Goal: Task Accomplishment & Management: Use online tool/utility

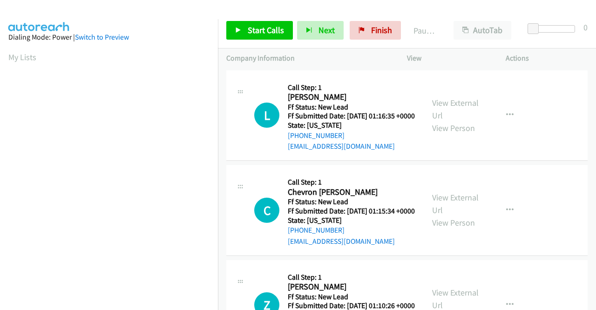
click at [565, 173] on td "C Callback Scheduled Call Step: 1 Chevron Bucknor America/New_York Ff Status: N…" at bounding box center [407, 210] width 378 height 95
click at [450, 106] on link "View External Url" at bounding box center [455, 108] width 47 height 23
click at [465, 210] on link "View External Url" at bounding box center [455, 203] width 47 height 23
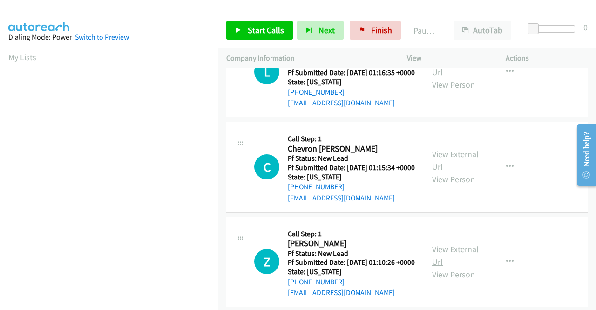
scroll to position [93, 0]
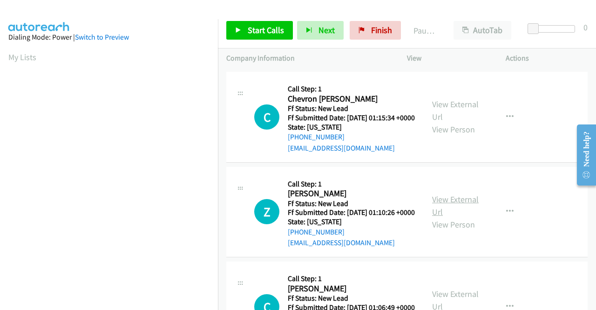
click at [468, 217] on link "View External Url" at bounding box center [455, 205] width 47 height 23
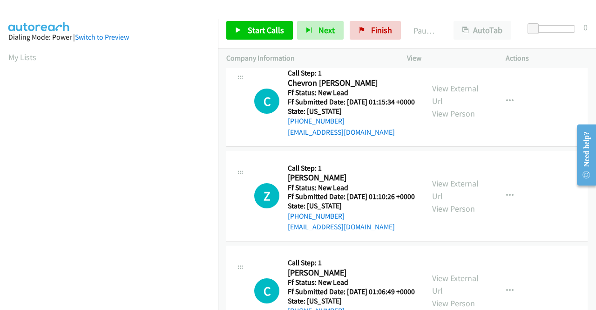
scroll to position [186, 0]
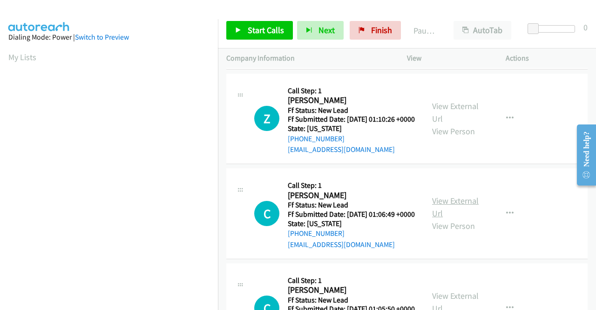
click at [462, 218] on link "View External Url" at bounding box center [455, 206] width 47 height 23
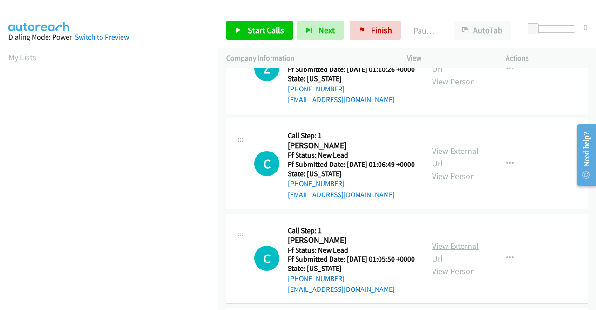
scroll to position [279, 0]
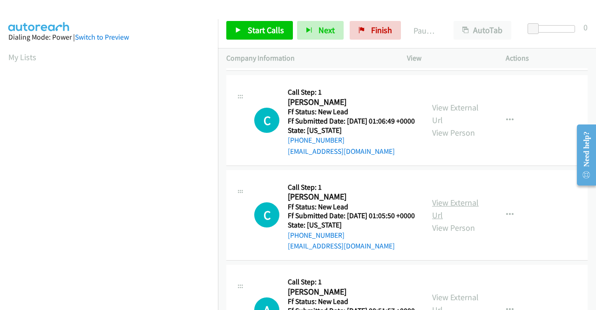
click at [467, 220] on link "View External Url" at bounding box center [455, 208] width 47 height 23
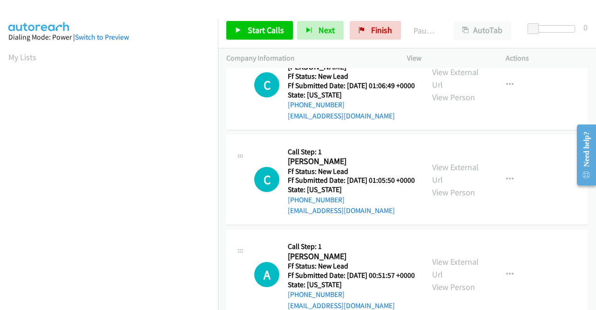
scroll to position [373, 0]
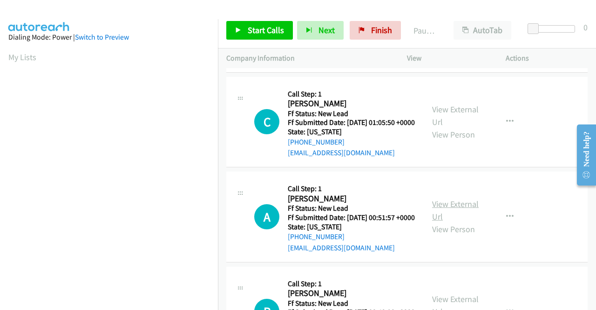
click at [445, 222] on link "View External Url" at bounding box center [455, 209] width 47 height 23
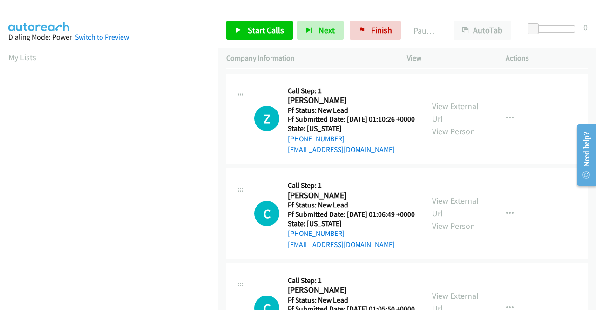
scroll to position [0, 0]
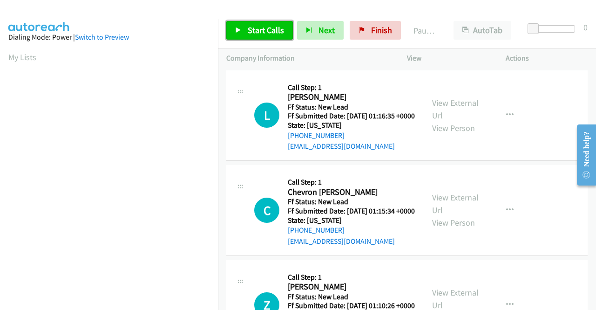
click at [264, 38] on link "Start Calls" at bounding box center [259, 30] width 67 height 19
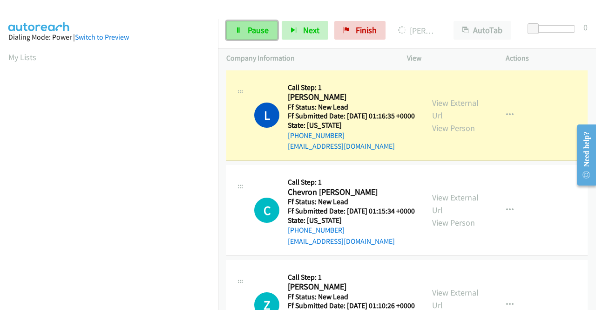
click at [268, 30] on link "Pause" at bounding box center [251, 30] width 51 height 19
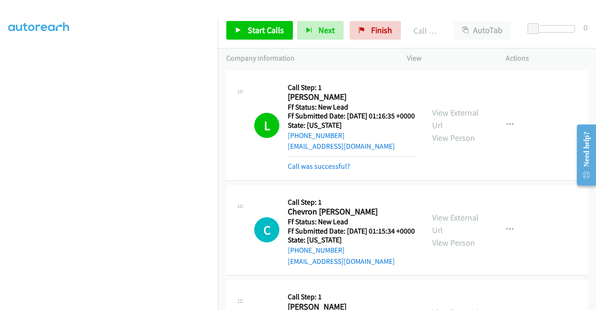
scroll to position [192, 0]
click at [273, 31] on span "Start Calls" at bounding box center [266, 30] width 36 height 11
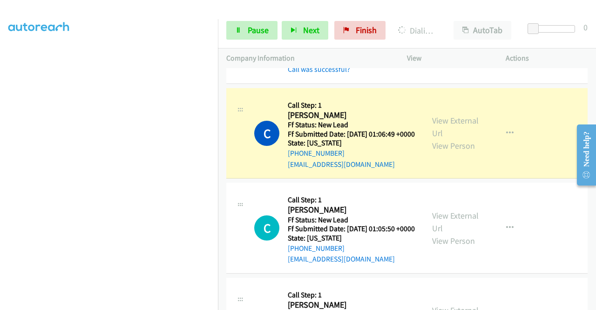
scroll to position [373, 0]
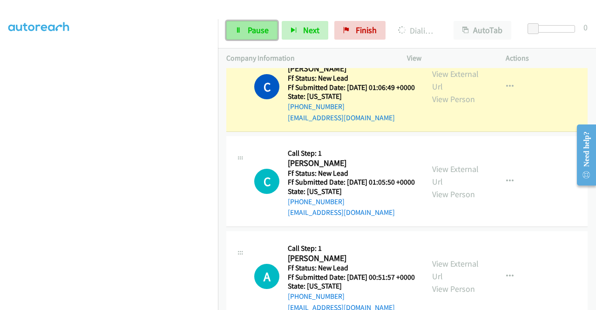
click at [252, 34] on span "Pause" at bounding box center [258, 30] width 21 height 11
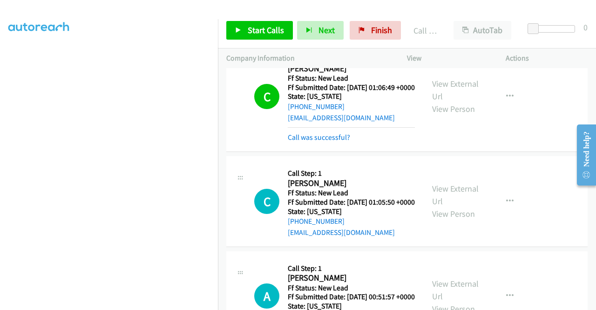
scroll to position [419, 0]
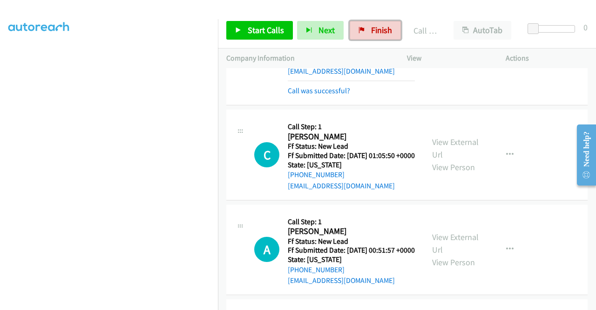
drag, startPoint x: 379, startPoint y: 29, endPoint x: 329, endPoint y: 42, distance: 52.0
click at [379, 29] on span "Finish" at bounding box center [381, 30] width 21 height 11
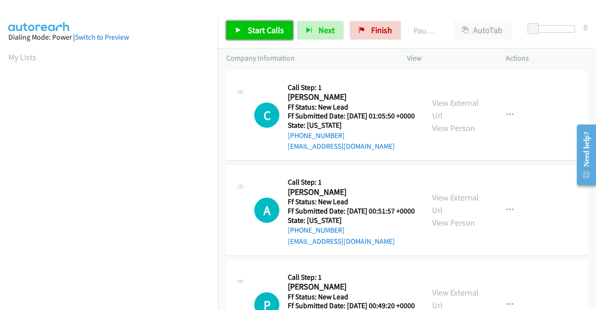
click at [273, 27] on span "Start Calls" at bounding box center [266, 30] width 36 height 11
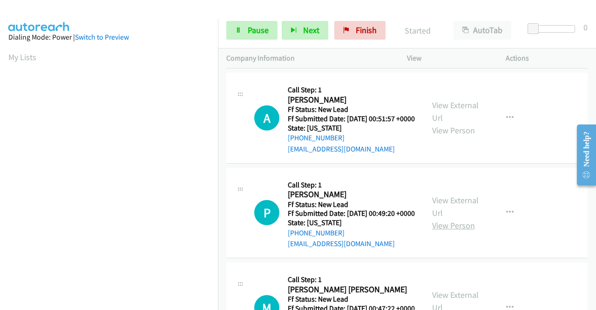
scroll to position [93, 0]
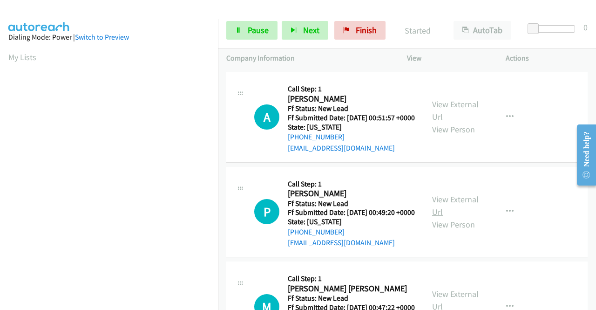
click at [454, 217] on link "View External Url" at bounding box center [455, 205] width 47 height 23
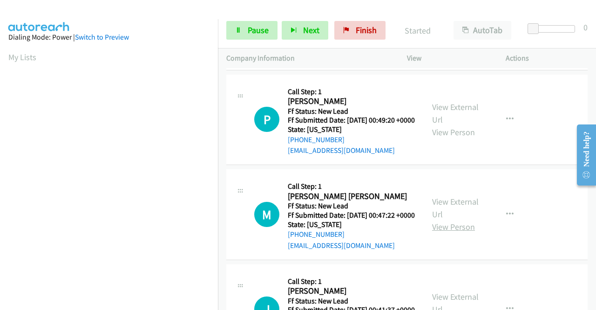
scroll to position [186, 0]
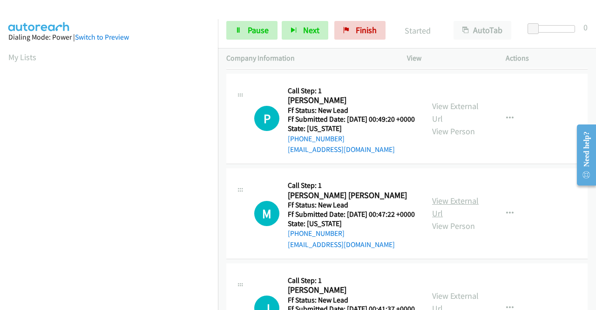
click at [454, 218] on link "View External Url" at bounding box center [455, 206] width 47 height 23
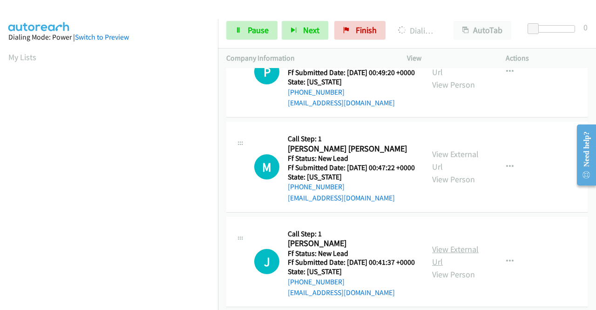
click at [467, 267] on link "View External Url" at bounding box center [455, 255] width 47 height 23
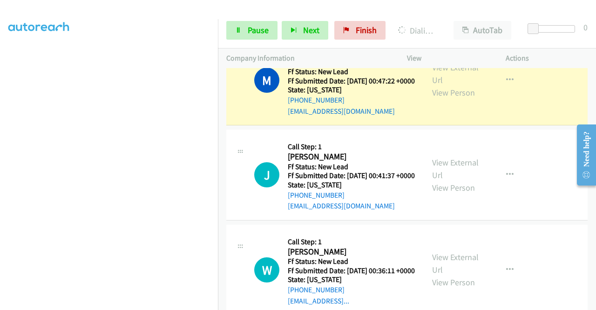
scroll to position [466, 0]
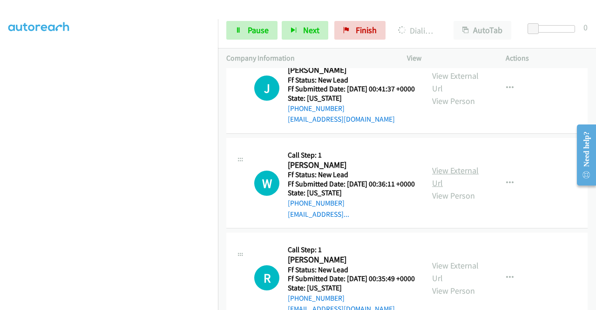
click at [460, 188] on link "View External Url" at bounding box center [455, 176] width 47 height 23
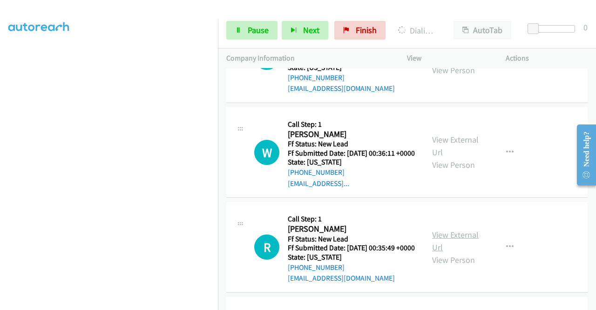
scroll to position [559, 0]
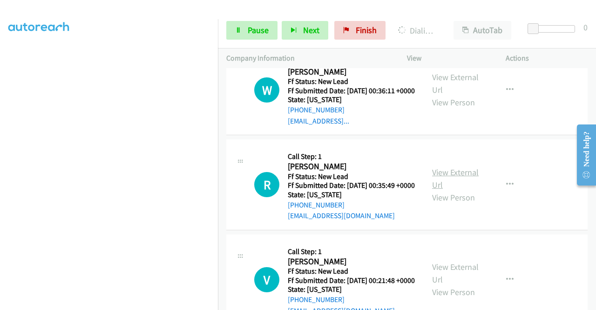
click at [454, 190] on link "View External Url" at bounding box center [455, 178] width 47 height 23
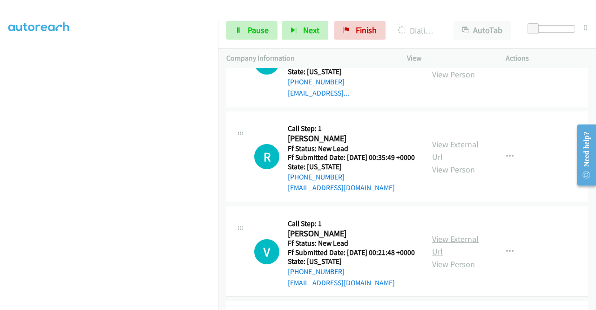
scroll to position [652, 0]
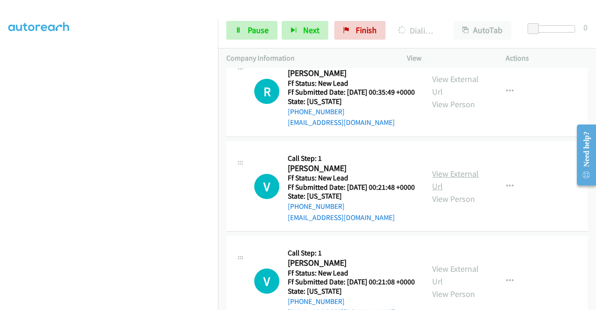
click at [463, 191] on link "View External Url" at bounding box center [455, 179] width 47 height 23
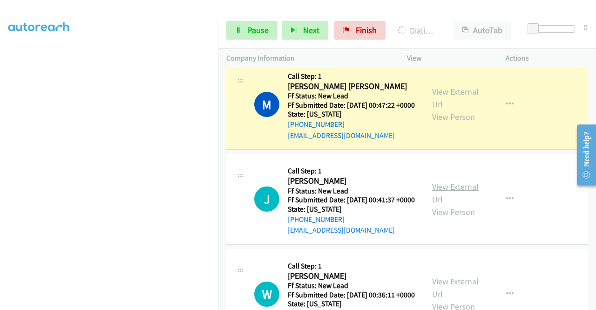
scroll to position [279, 0]
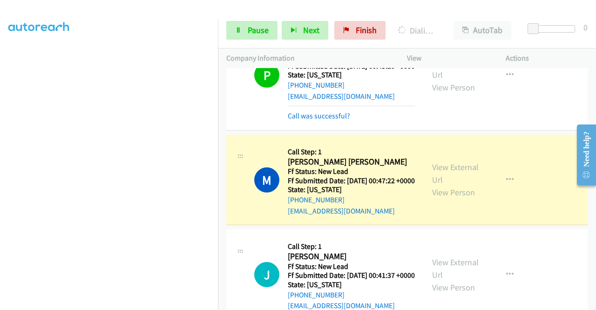
click at [513, 41] on div "Start Calls Pause Next Finish Dialing Marie Paul Vivien AutoTab AutoTab 0" at bounding box center [407, 31] width 378 height 36
click at [265, 32] on span "Pause" at bounding box center [258, 30] width 21 height 11
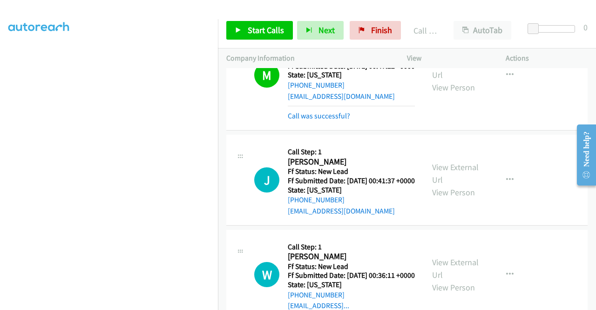
scroll to position [419, 0]
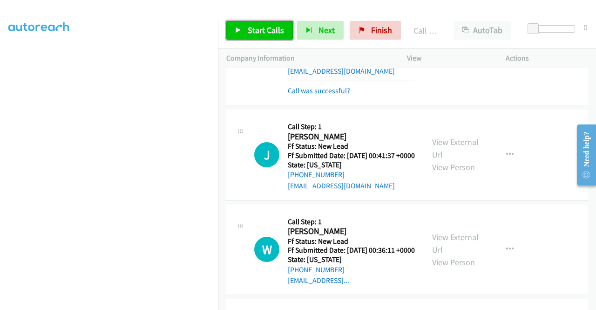
click at [269, 25] on span "Start Calls" at bounding box center [266, 30] width 36 height 11
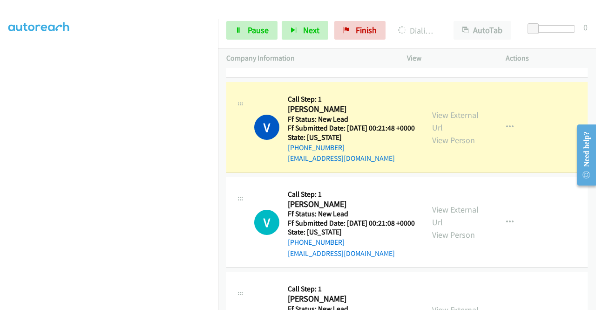
scroll to position [811, 0]
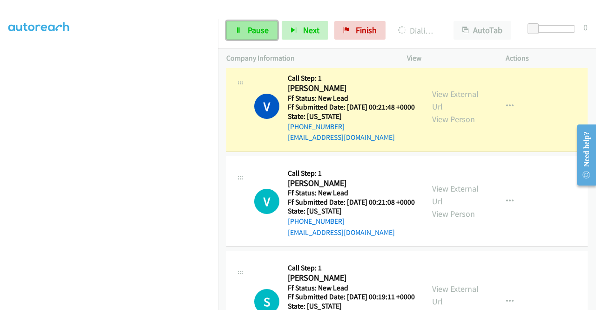
click at [254, 33] on span "Pause" at bounding box center [258, 30] width 21 height 11
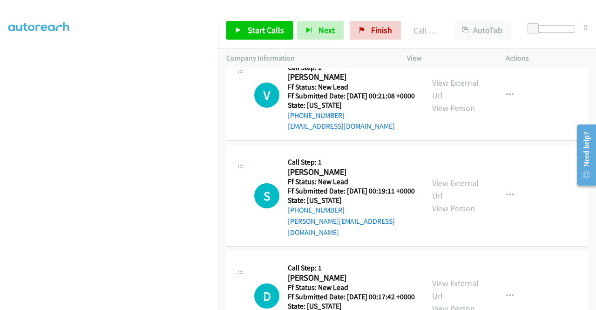
scroll to position [951, 0]
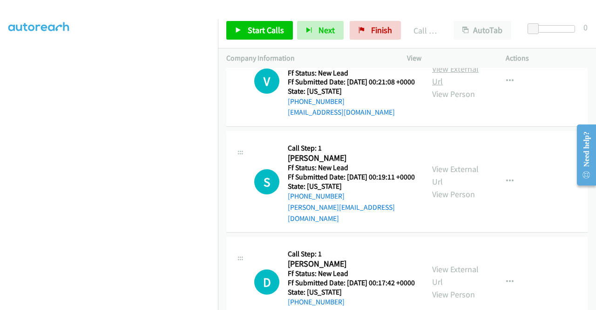
click at [455, 87] on link "View External Url" at bounding box center [455, 74] width 47 height 23
click at [461, 87] on link "View External Url" at bounding box center [455, 74] width 47 height 23
click at [441, 187] on link "View External Url" at bounding box center [455, 174] width 47 height 23
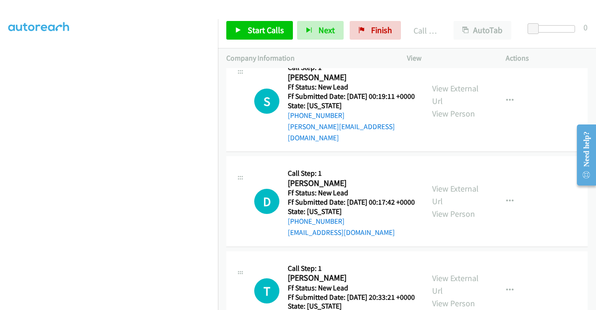
scroll to position [1044, 0]
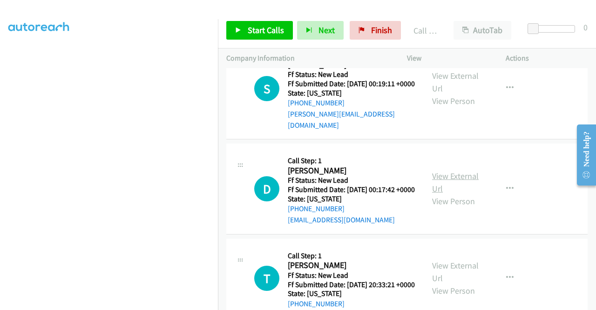
click at [459, 194] on link "View External Url" at bounding box center [455, 181] width 47 height 23
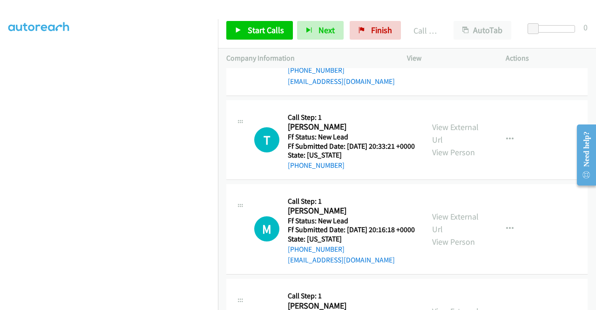
scroll to position [1184, 0]
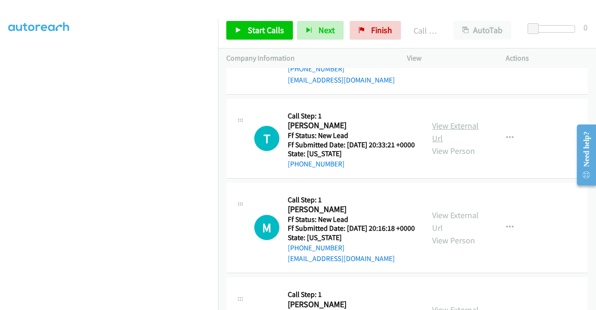
click at [440, 143] on link "View External Url" at bounding box center [455, 131] width 47 height 23
click at [269, 35] on span "Start Calls" at bounding box center [266, 30] width 36 height 11
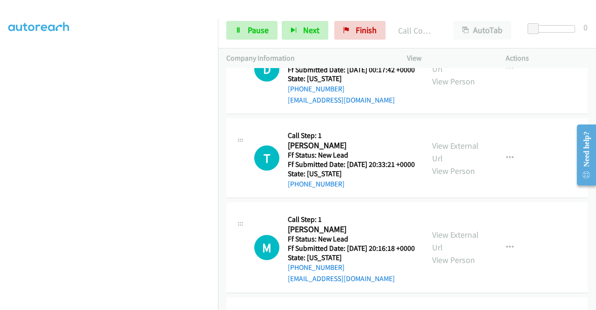
scroll to position [1203, 0]
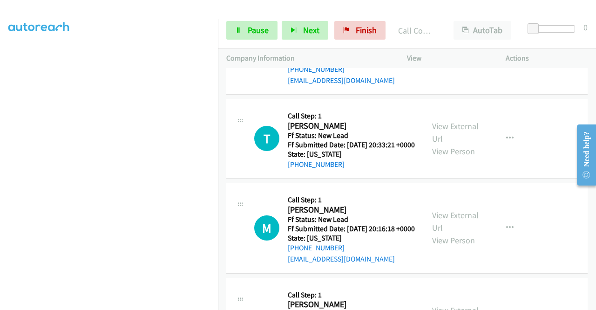
click at [222, 276] on td "M Callback Scheduled Call Step: 1 Michael Wood America/Denver Ff Status: New Le…" at bounding box center [407, 228] width 378 height 95
click at [246, 27] on link "Pause" at bounding box center [251, 30] width 51 height 19
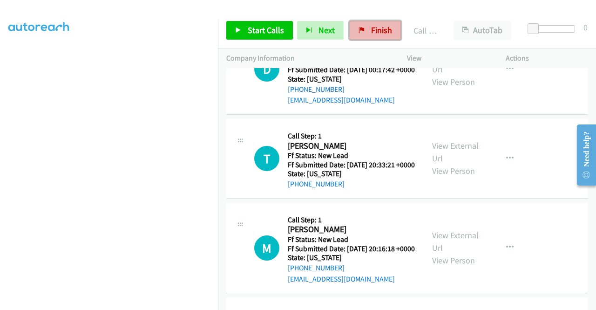
click at [388, 29] on span "Finish" at bounding box center [381, 30] width 21 height 11
